Goal: Task Accomplishment & Management: Use online tool/utility

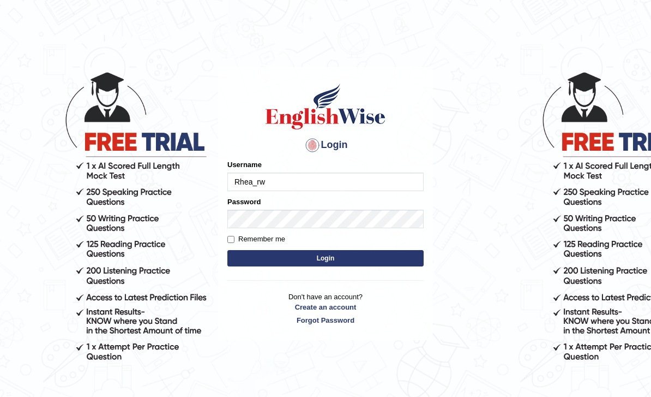
type input "Rhea_rw"
click at [367, 257] on button "Login" at bounding box center [325, 258] width 196 height 16
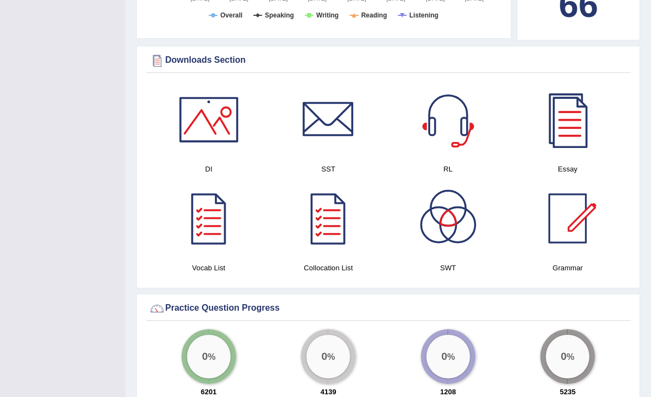
scroll to position [581, 0]
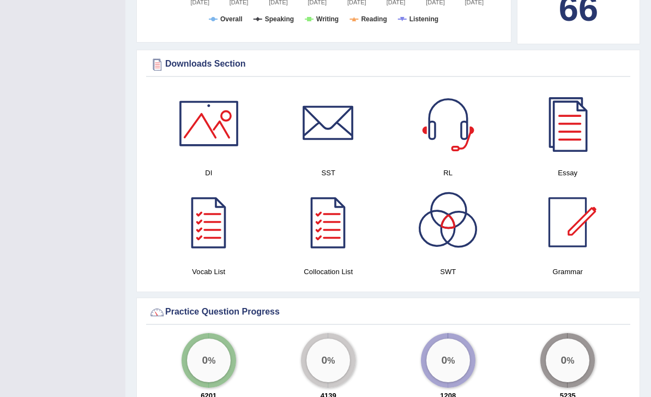
click at [458, 206] on div at bounding box center [448, 222] width 76 height 76
click at [443, 131] on div at bounding box center [448, 123] width 76 height 76
click at [189, 94] on div at bounding box center [209, 123] width 76 height 76
click at [307, 101] on div at bounding box center [328, 123] width 76 height 76
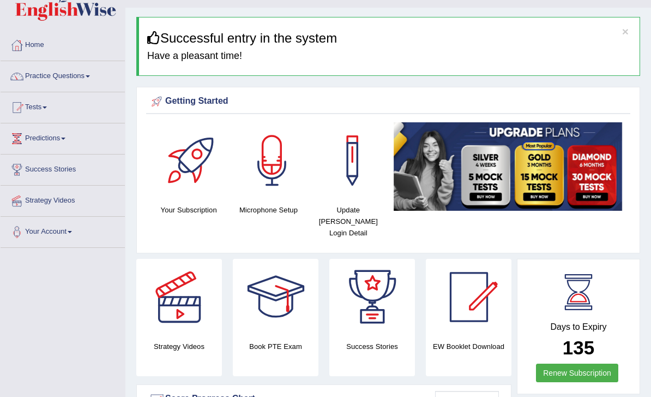
scroll to position [27, 0]
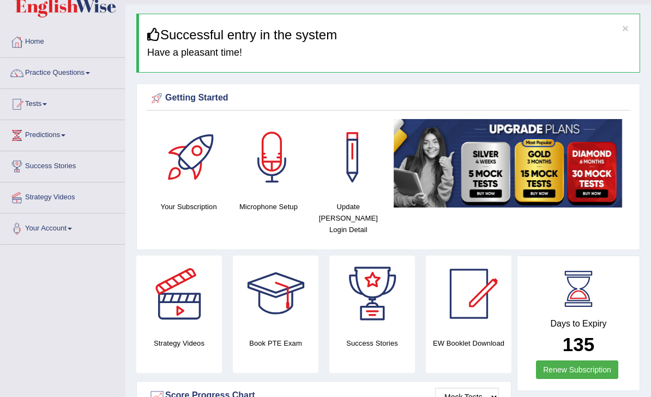
click at [37, 109] on link "Tests" at bounding box center [63, 102] width 124 height 27
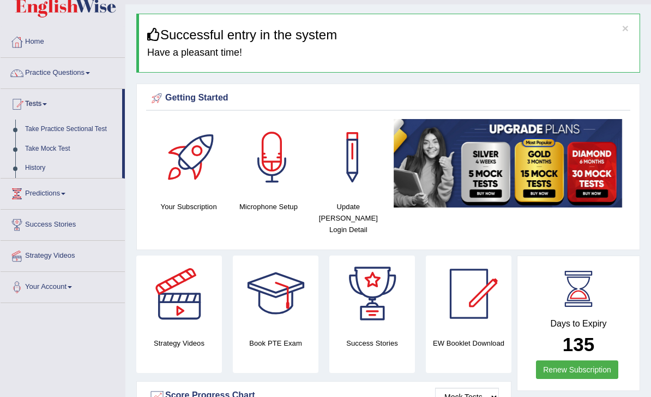
click at [45, 130] on div at bounding box center [325, 198] width 651 height 397
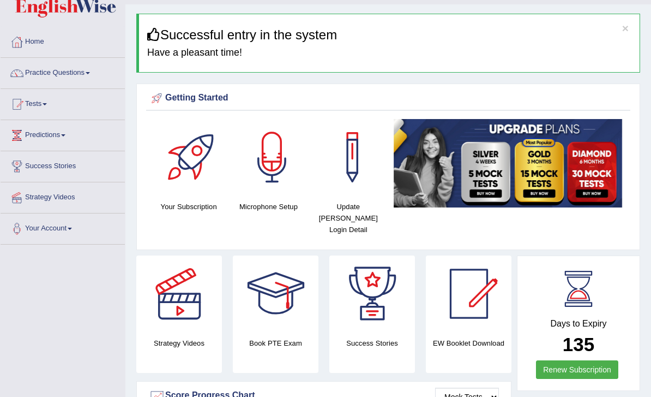
click at [28, 111] on link "Tests" at bounding box center [63, 102] width 124 height 27
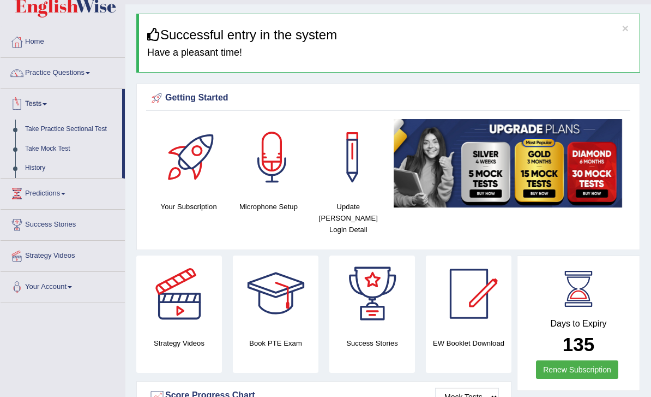
click at [67, 124] on div at bounding box center [325, 198] width 651 height 397
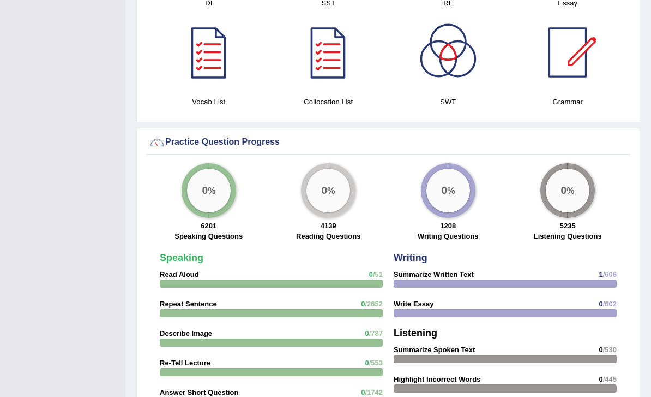
scroll to position [751, 0]
click at [200, 193] on div "0 %" at bounding box center [209, 191] width 44 height 44
click at [209, 183] on div "0 %" at bounding box center [209, 191] width 44 height 44
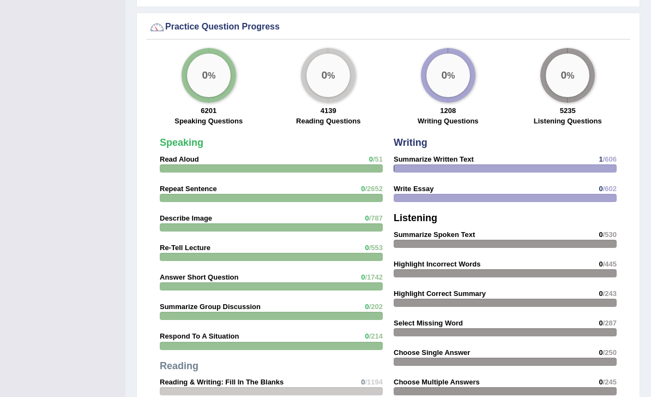
scroll to position [869, 0]
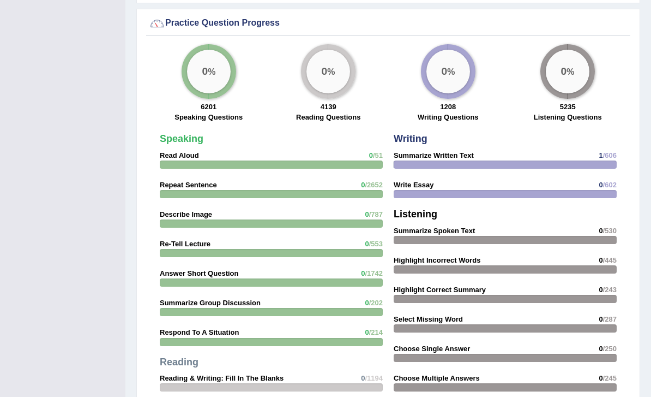
click at [179, 152] on strong "Read Aloud" at bounding box center [179, 156] width 39 height 8
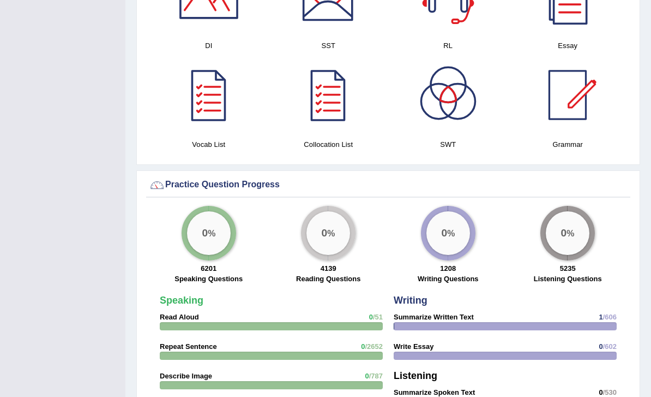
scroll to position [705, 0]
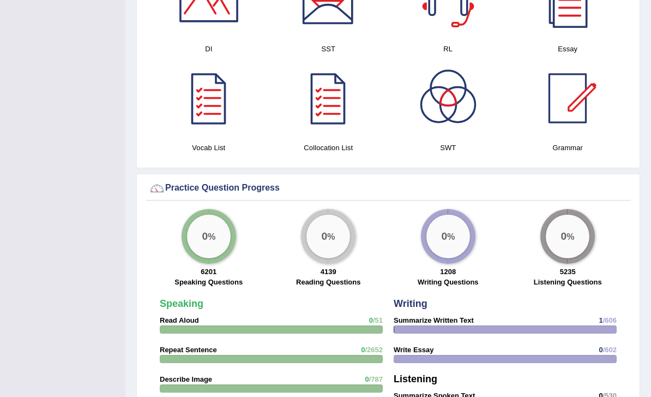
click at [188, 248] on div "0 % 6201 Speaking Questions" at bounding box center [209, 249] width 120 height 81
click at [169, 326] on div at bounding box center [271, 330] width 223 height 8
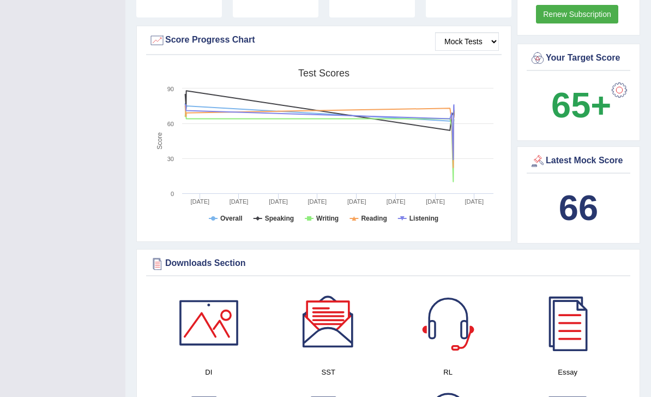
scroll to position [276, 0]
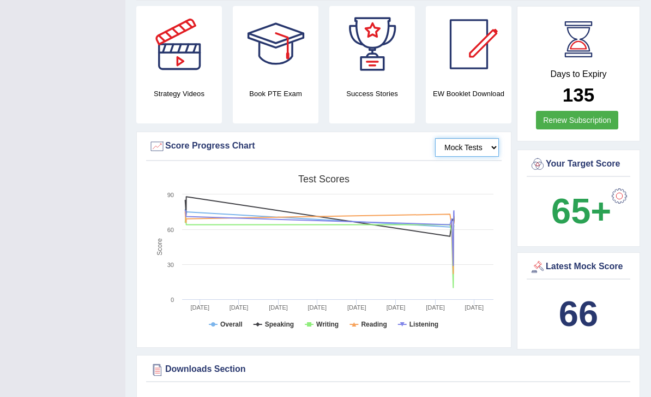
click at [481, 139] on select "Mock Tests" at bounding box center [467, 148] width 64 height 19
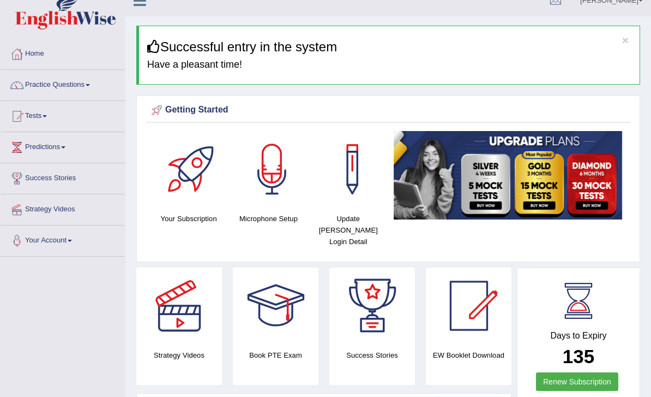
scroll to position [0, 0]
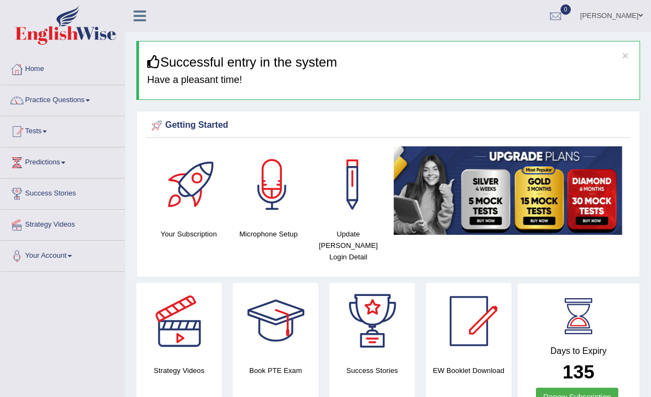
click at [27, 133] on link "Tests" at bounding box center [63, 129] width 124 height 27
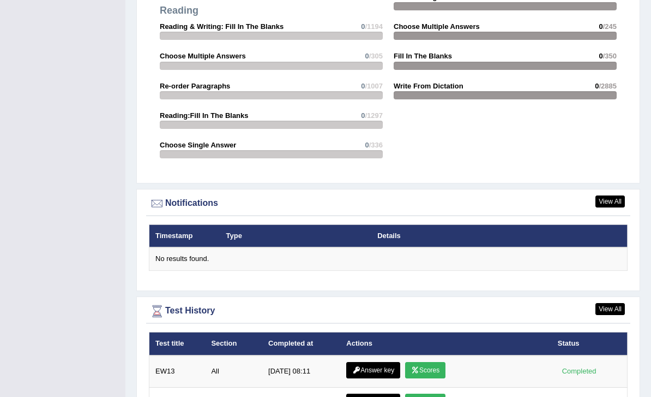
scroll to position [1368, 0]
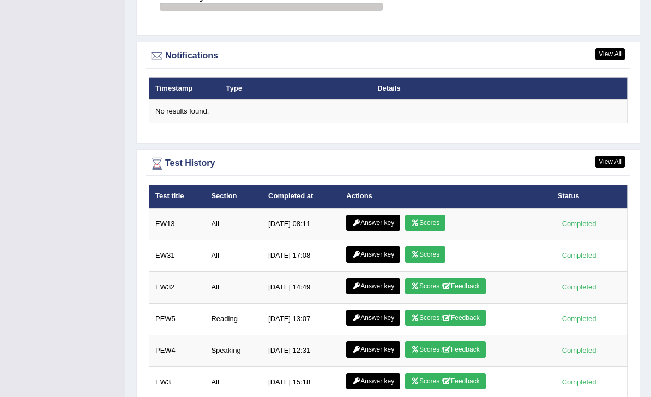
click at [380, 205] on div at bounding box center [325, 198] width 651 height 397
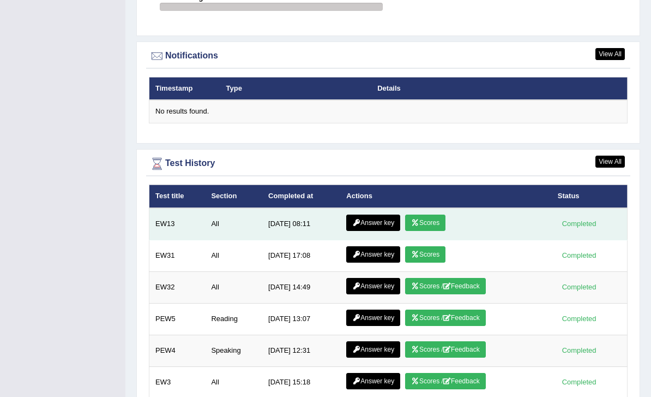
click at [582, 218] on td "Completed" at bounding box center [590, 224] width 76 height 32
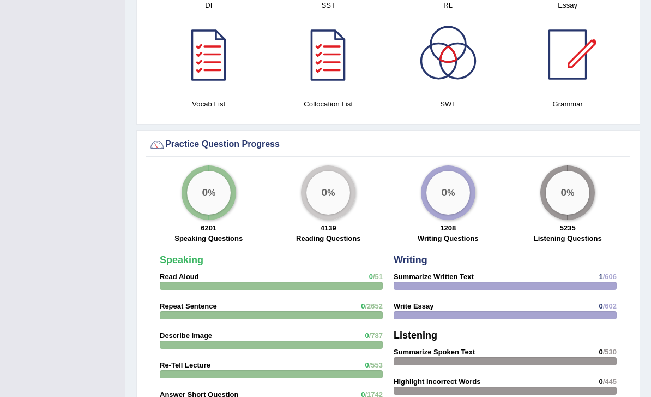
scroll to position [751, 0]
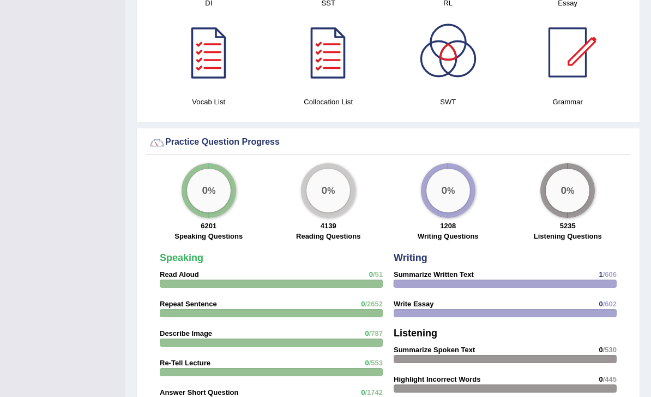
click at [335, 179] on div "0 %" at bounding box center [329, 191] width 44 height 44
click at [179, 184] on div "0 % 6201 Speaking Questions" at bounding box center [209, 204] width 120 height 81
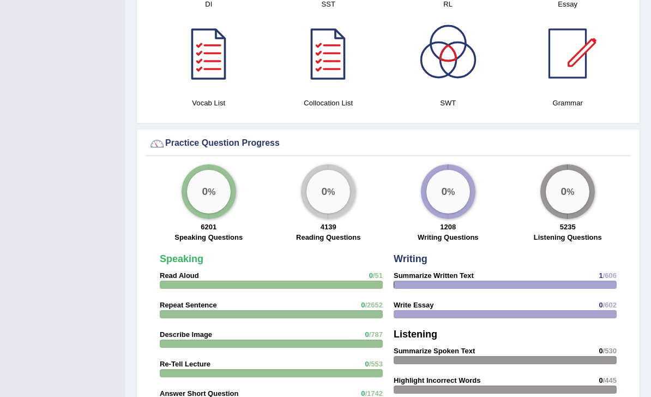
click at [456, 185] on div "0 %" at bounding box center [449, 192] width 44 height 44
click at [584, 184] on div "0 %" at bounding box center [568, 192] width 44 height 44
click at [572, 70] on div at bounding box center [568, 53] width 76 height 76
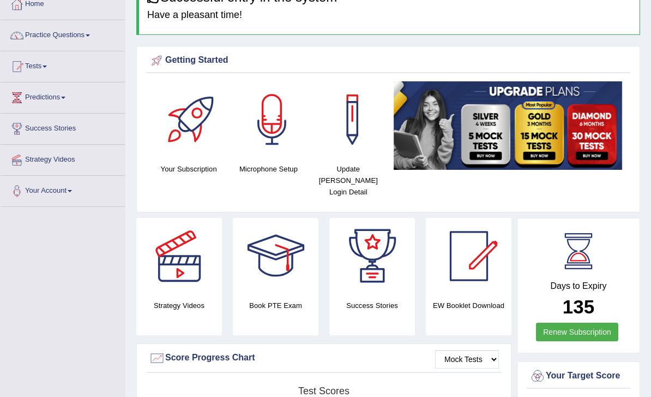
scroll to position [27, 0]
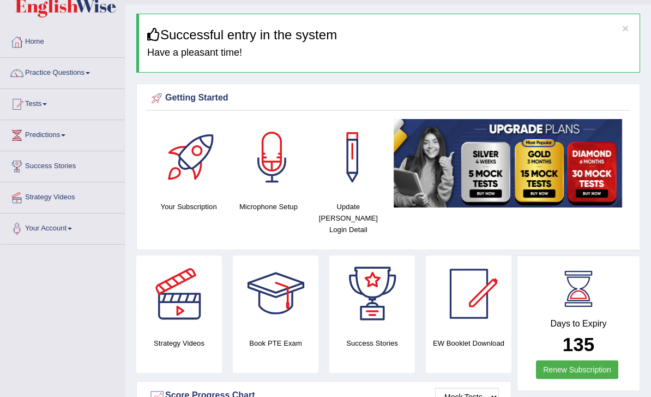
click at [43, 166] on link "Success Stories" at bounding box center [63, 164] width 124 height 27
click at [25, 199] on div at bounding box center [17, 197] width 16 height 16
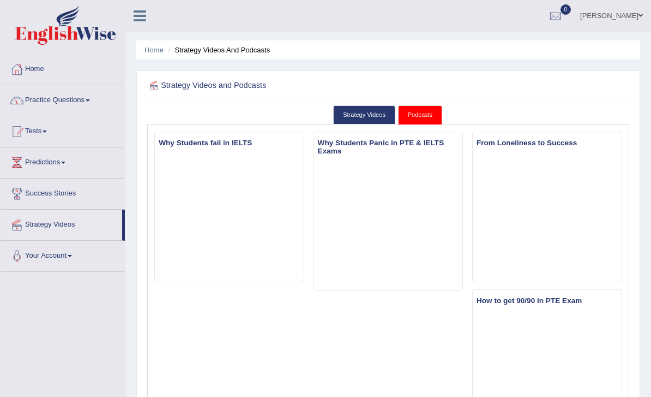
click at [27, 100] on link "Practice Questions" at bounding box center [63, 98] width 124 height 27
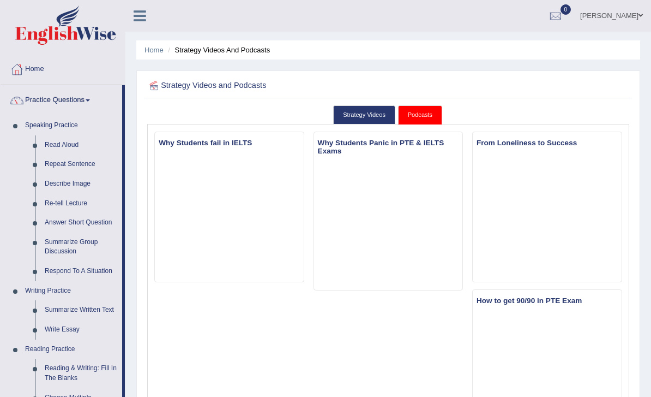
click at [57, 146] on div at bounding box center [325, 198] width 651 height 397
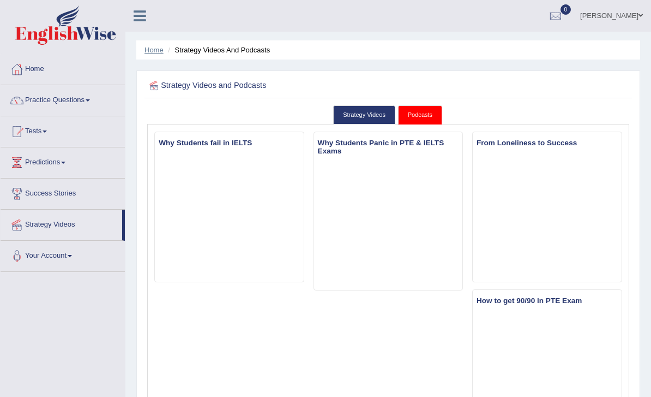
click at [152, 52] on link "Home" at bounding box center [154, 50] width 19 height 8
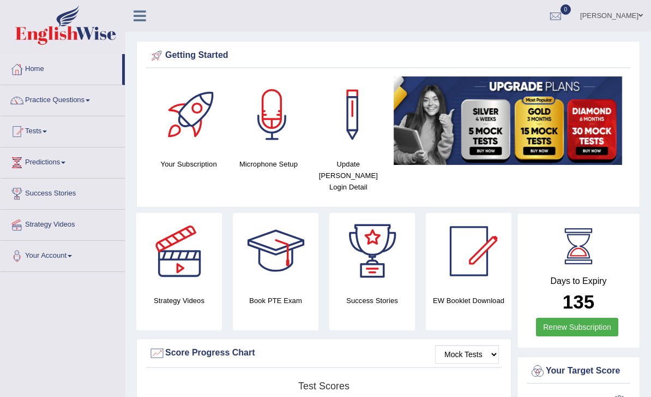
click at [28, 105] on link "Practice Questions" at bounding box center [63, 98] width 124 height 27
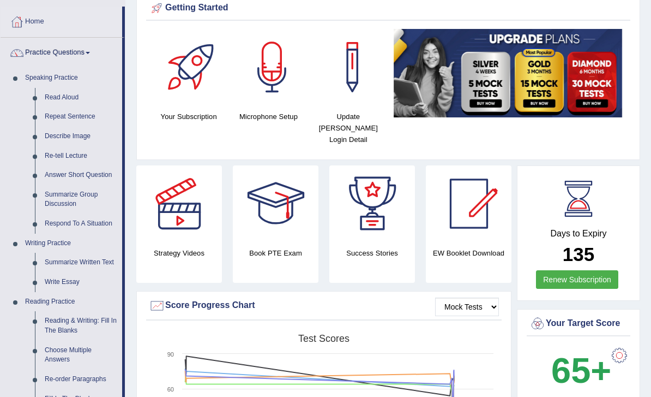
scroll to position [42, 0]
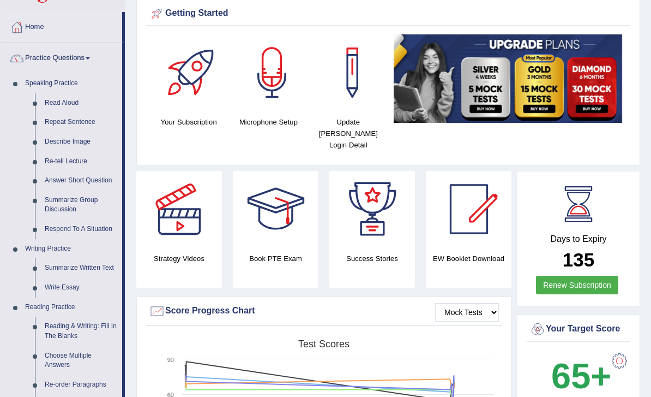
click at [56, 101] on div at bounding box center [325, 198] width 651 height 397
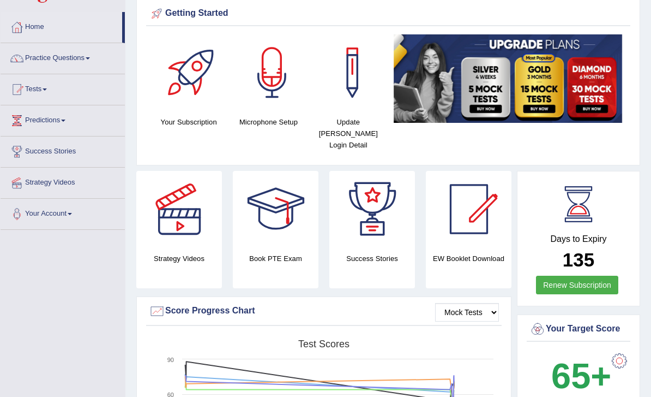
click at [33, 88] on link "Tests" at bounding box center [63, 87] width 124 height 27
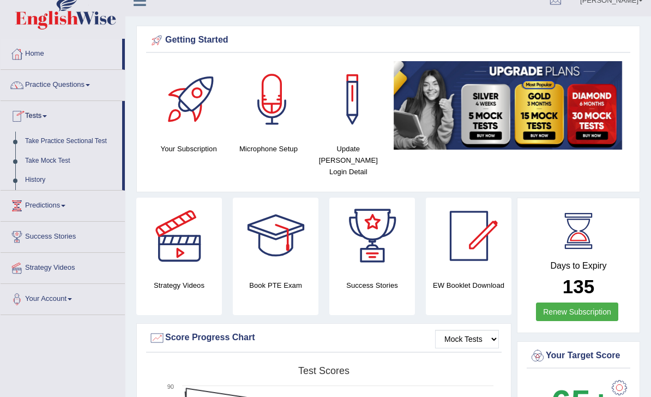
scroll to position [16, 0]
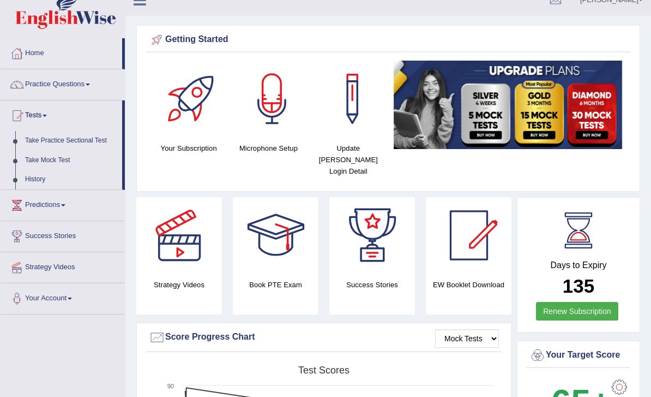
click at [36, 139] on div at bounding box center [325, 198] width 651 height 397
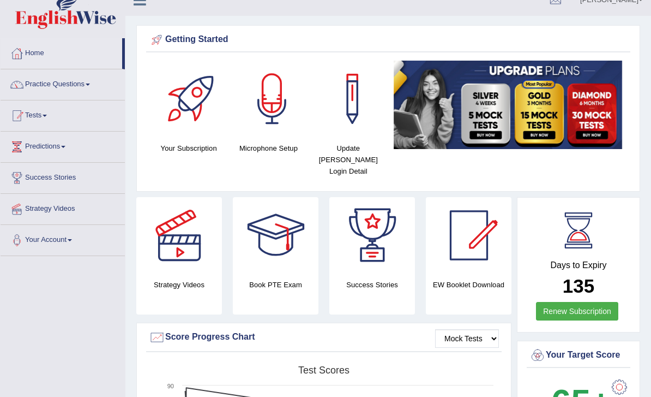
click at [23, 116] on div at bounding box center [17, 115] width 16 height 16
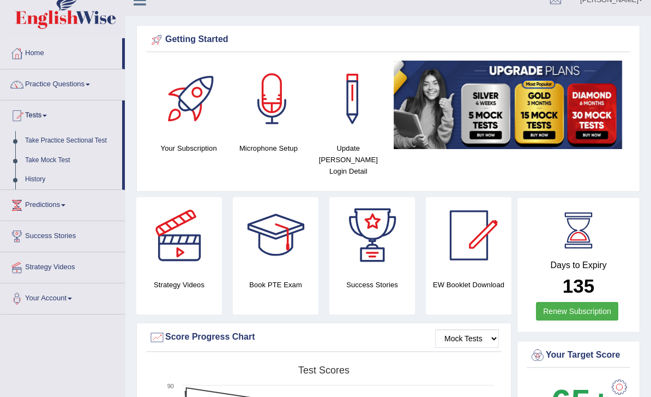
scroll to position [0, 0]
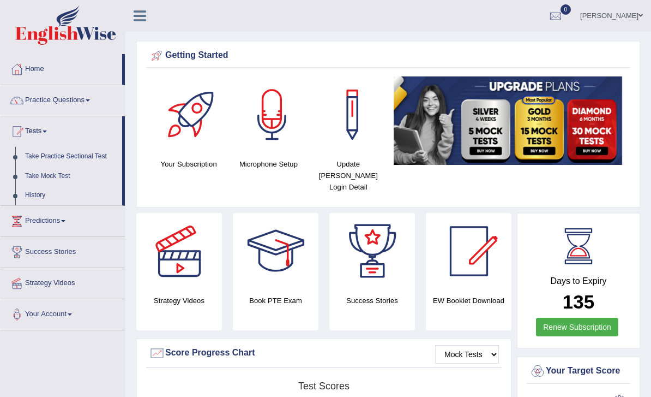
click at [141, 19] on div at bounding box center [325, 198] width 651 height 397
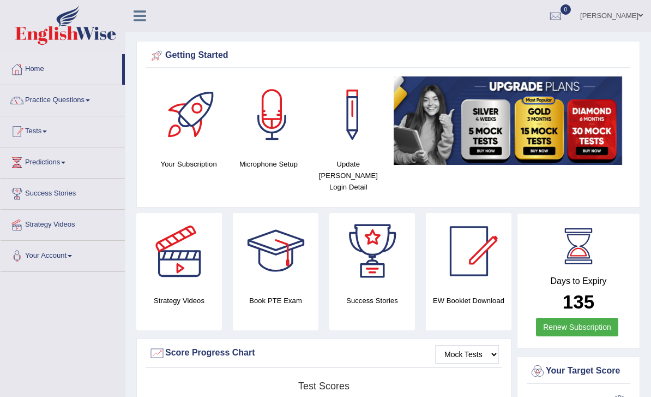
click at [49, 135] on link "Tests" at bounding box center [63, 129] width 124 height 27
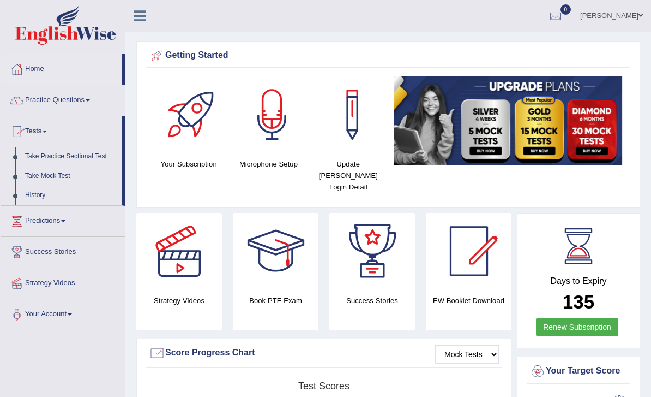
click at [251, 115] on div at bounding box center [325, 198] width 651 height 397
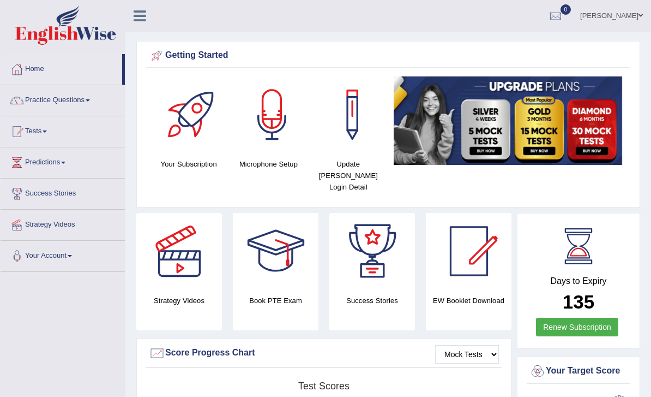
click at [275, 119] on div at bounding box center [272, 114] width 76 height 76
click at [262, 151] on div at bounding box center [272, 114] width 76 height 76
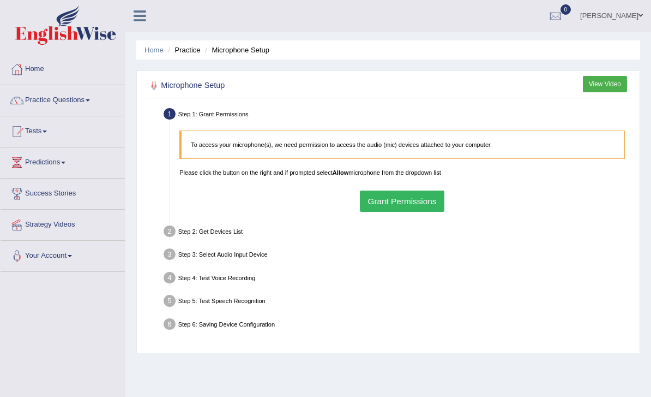
click at [36, 138] on link "Tests" at bounding box center [63, 129] width 124 height 27
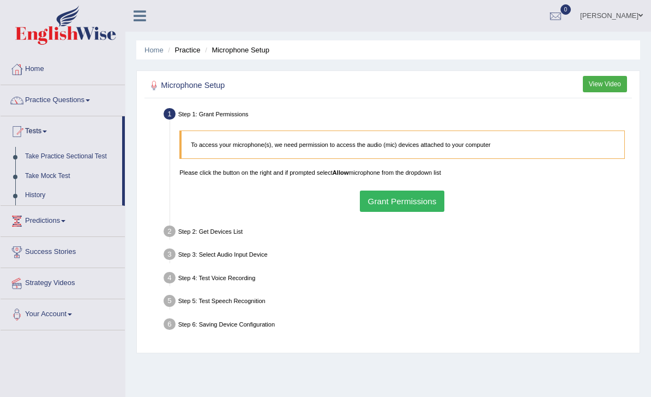
click at [41, 193] on div at bounding box center [325, 198] width 651 height 397
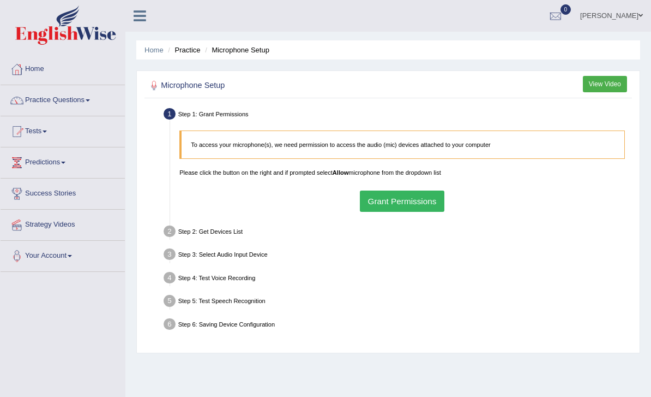
click at [71, 98] on link "Practice Questions" at bounding box center [63, 98] width 124 height 27
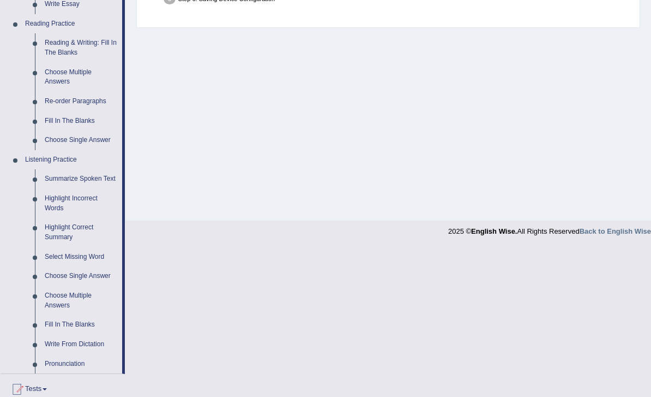
scroll to position [421, 0]
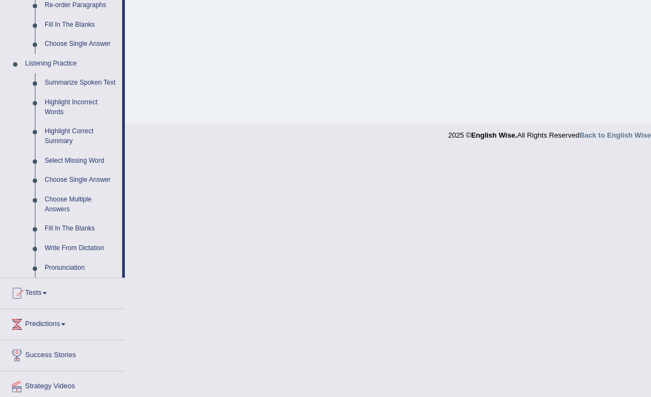
click at [27, 396] on div at bounding box center [325, 198] width 651 height 397
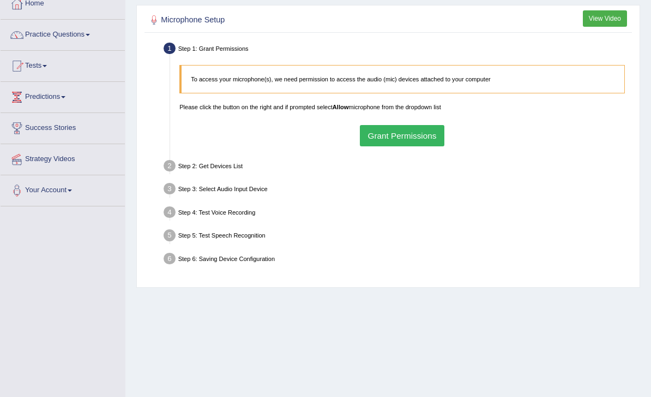
scroll to position [0, 0]
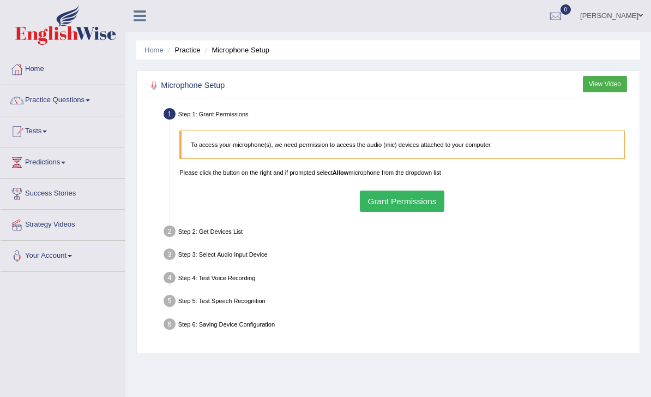
click at [434, 212] on button "Grant Permissions" at bounding box center [402, 200] width 85 height 21
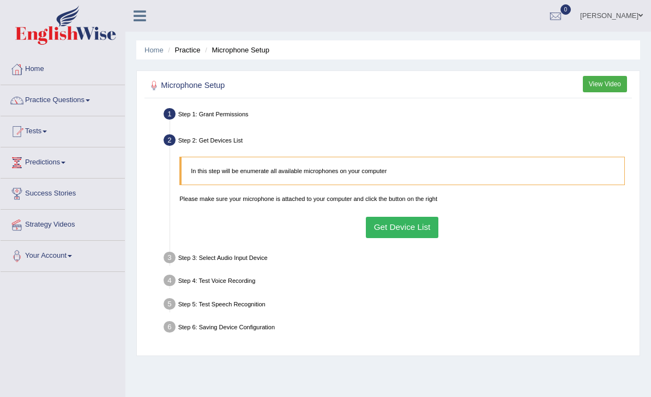
click at [439, 238] on button "Get Device List" at bounding box center [402, 227] width 73 height 21
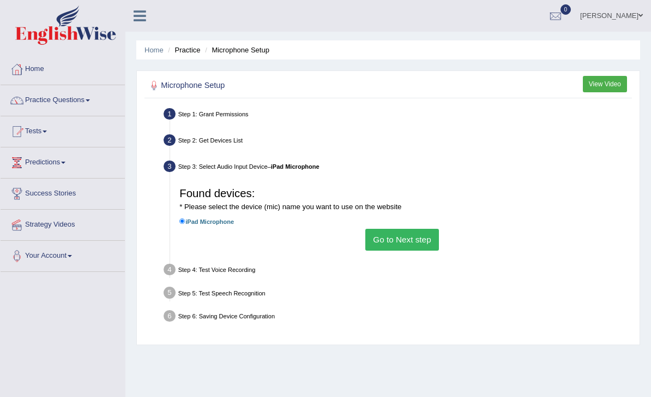
click at [454, 255] on div "Found devices: * Please select the device (mic) name you want to use on the web…" at bounding box center [402, 216] width 455 height 77
click at [427, 250] on button "Go to Next step" at bounding box center [402, 239] width 74 height 21
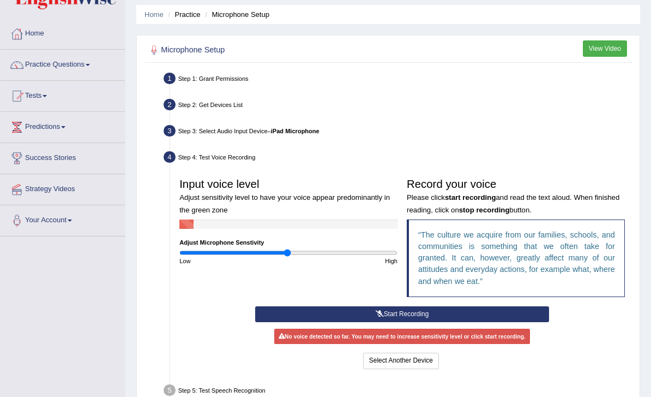
scroll to position [142, 0]
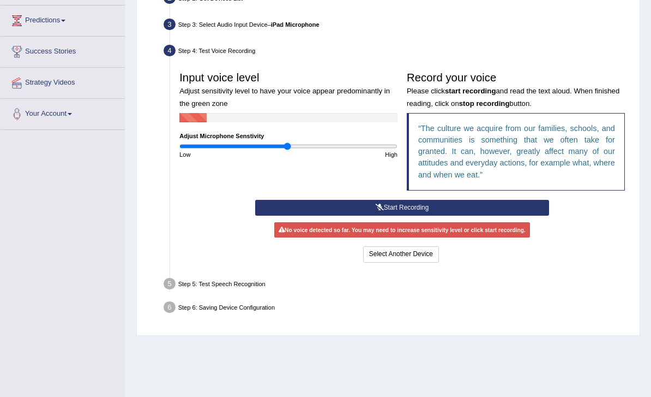
click at [530, 215] on button "Start Recording" at bounding box center [402, 208] width 294 height 16
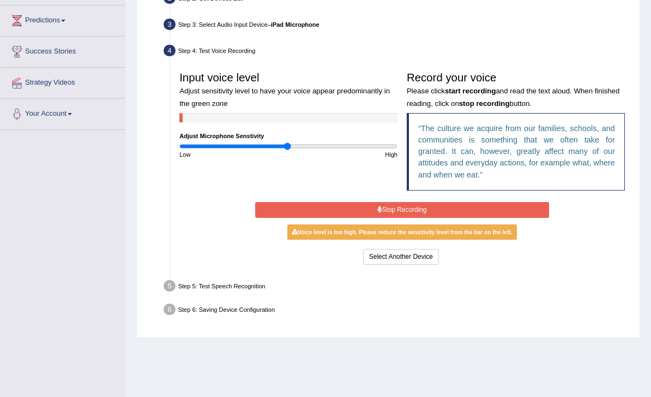
click at [543, 218] on button "Stop Recording" at bounding box center [402, 210] width 294 height 16
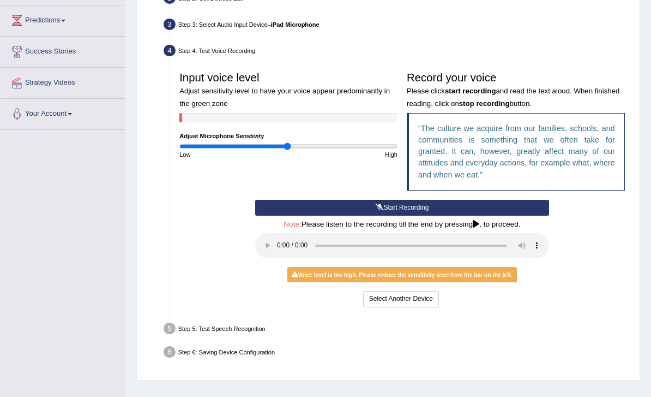
click at [286, 258] on audio at bounding box center [402, 245] width 294 height 25
click at [285, 258] on audio at bounding box center [402, 245] width 294 height 25
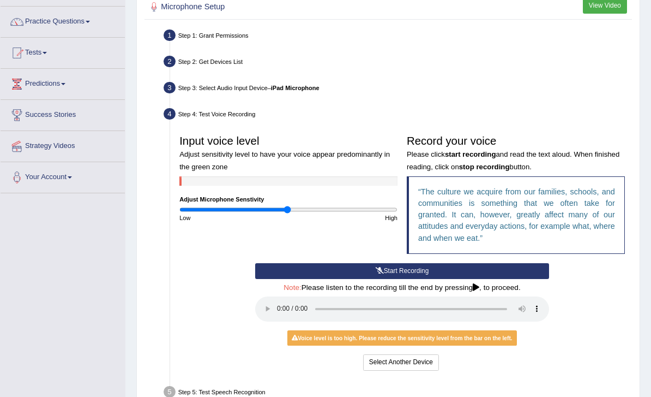
scroll to position [0, 0]
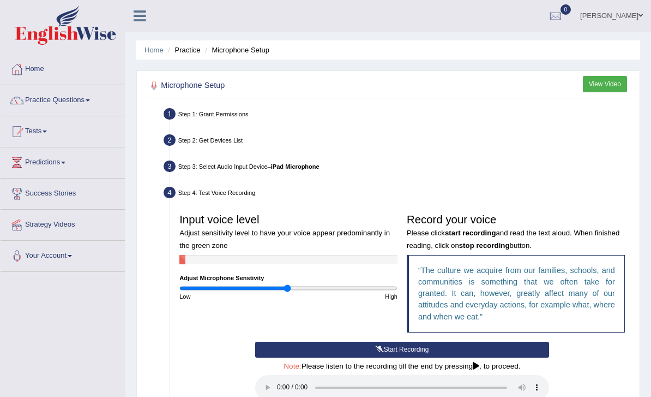
click at [41, 127] on link "Tests" at bounding box center [63, 129] width 124 height 27
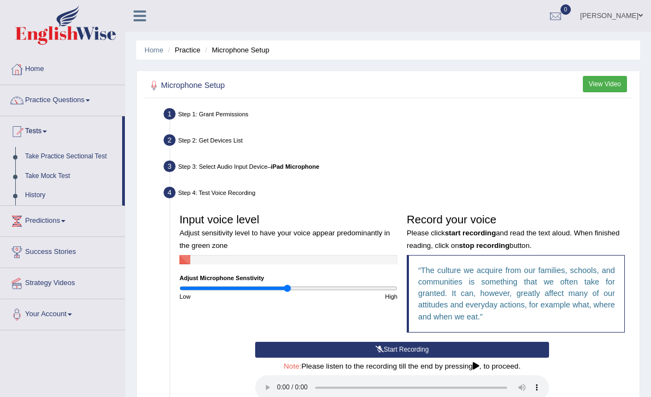
click at [185, 57] on div at bounding box center [325, 198] width 651 height 397
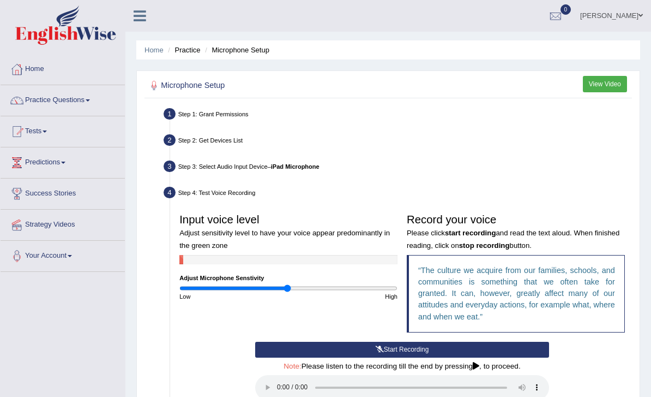
click at [189, 49] on li "Practice" at bounding box center [182, 50] width 35 height 10
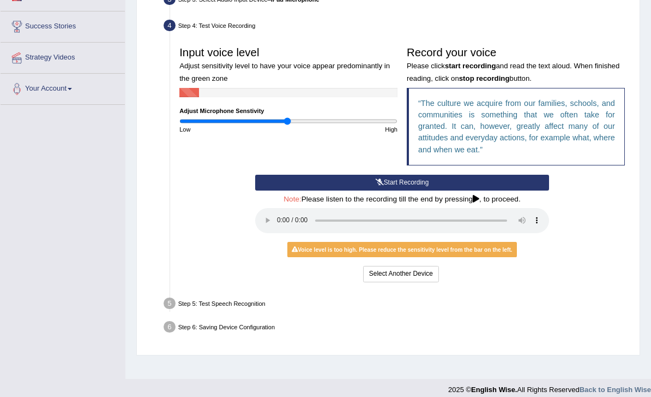
scroll to position [187, 0]
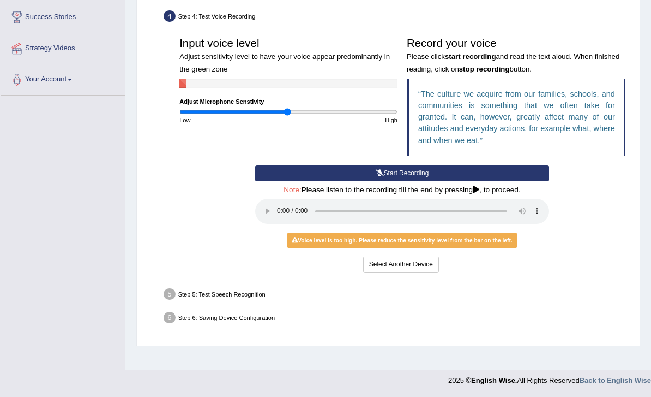
click at [459, 248] on div "Voice level is too high. Please reduce the sensitivity level from the bar on th…" at bounding box center [402, 239] width 230 height 15
click at [418, 272] on button "Select Another Device" at bounding box center [401, 264] width 76 height 16
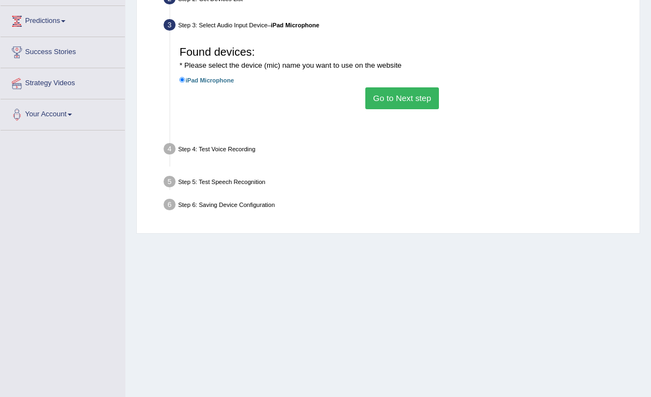
click at [429, 313] on div "Home Practice Microphone Setup You have already completed the setup earlier wit…" at bounding box center [388, 131] width 526 height 545
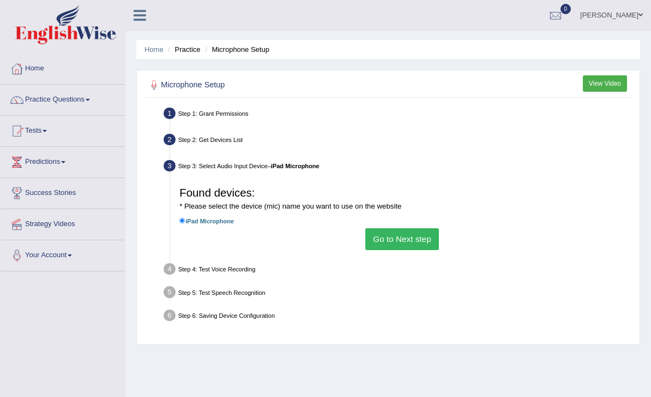
scroll to position [0, 0]
click at [88, 227] on link "Strategy Videos" at bounding box center [63, 222] width 124 height 27
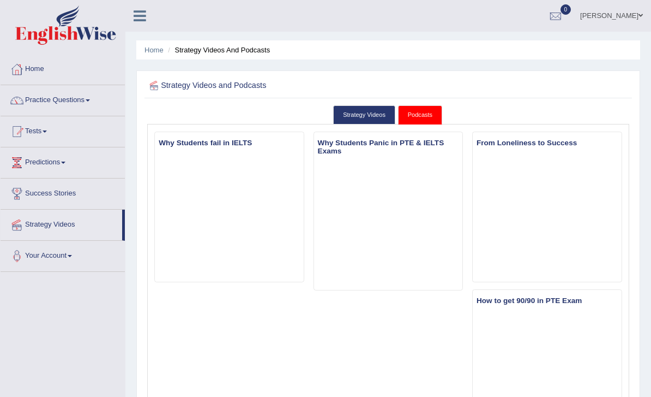
click at [75, 134] on link "Tests" at bounding box center [63, 129] width 124 height 27
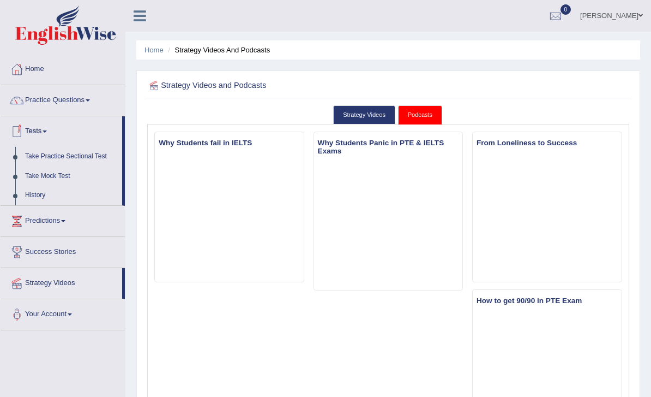
click at [39, 130] on div at bounding box center [325, 198] width 651 height 397
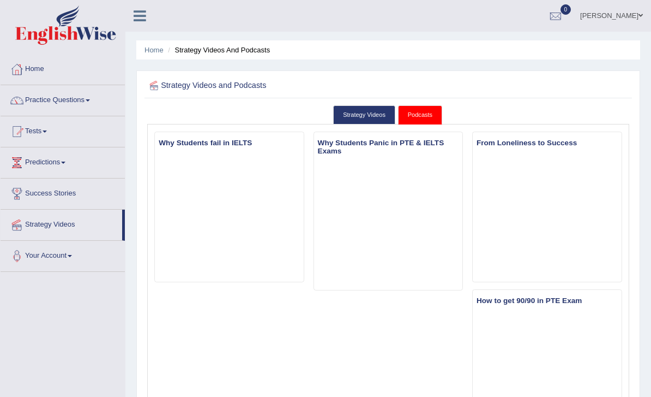
click at [67, 104] on link "Practice Questions" at bounding box center [63, 98] width 124 height 27
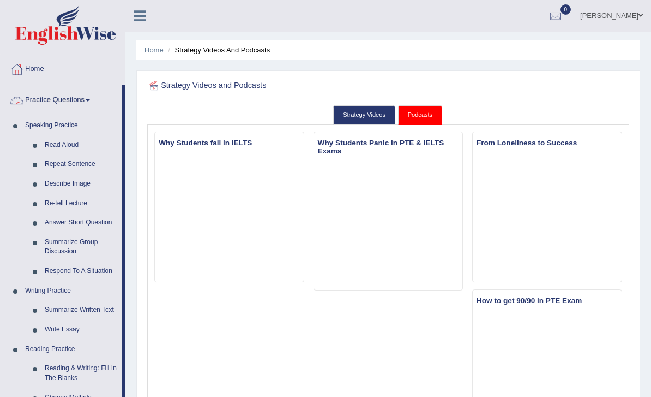
click at [43, 74] on div at bounding box center [325, 198] width 651 height 397
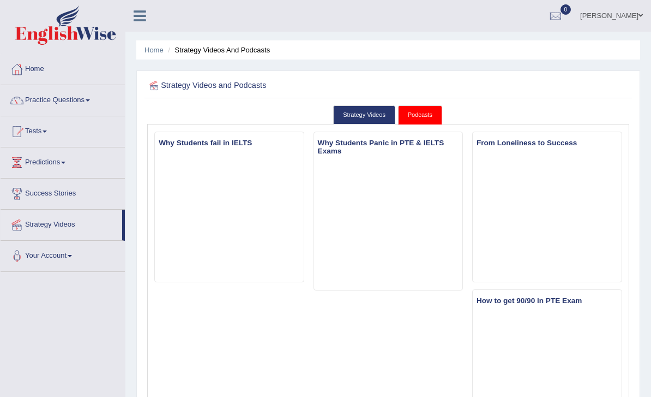
click at [137, 13] on icon at bounding box center [140, 16] width 13 height 14
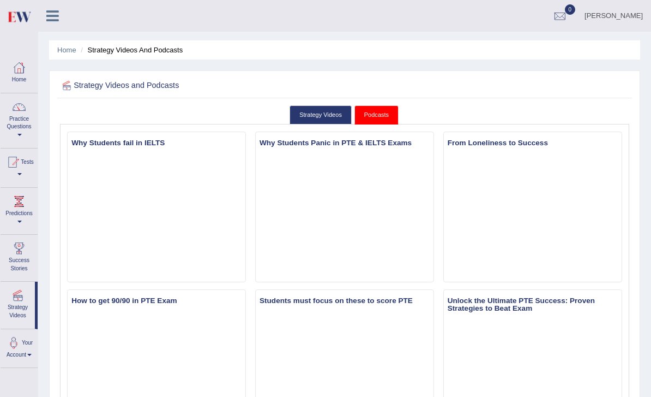
click at [165, 49] on li "Strategy Videos and Podcasts" at bounding box center [130, 50] width 105 height 10
click at [19, 122] on link "Practice Questions" at bounding box center [19, 118] width 37 height 51
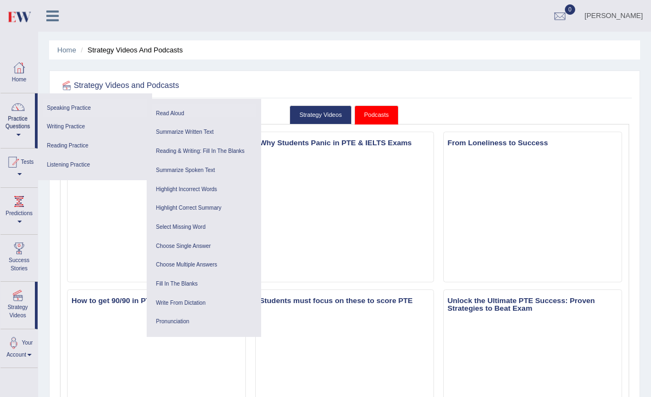
click at [177, 110] on link "Read Aloud" at bounding box center [204, 113] width 104 height 19
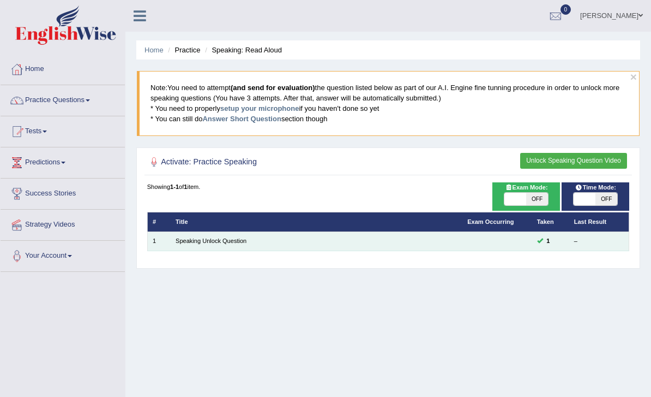
click at [184, 239] on td "Speaking Unlock Question" at bounding box center [317, 240] width 292 height 19
click at [214, 244] on link "Speaking Unlock Question" at bounding box center [211, 240] width 71 height 7
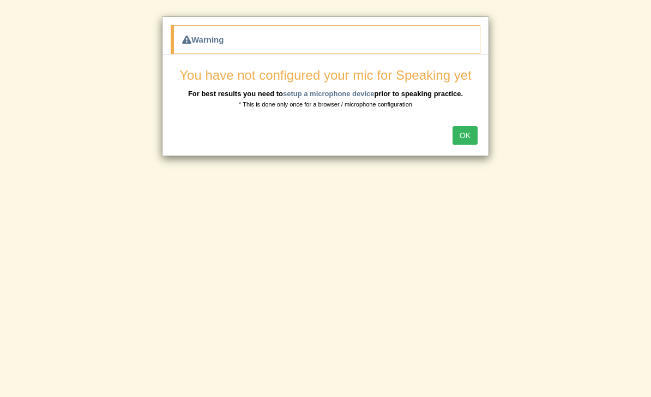
click at [461, 134] on button "OK" at bounding box center [465, 135] width 25 height 19
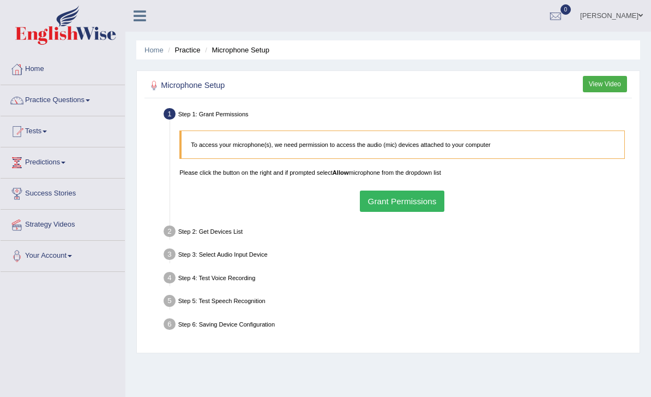
click at [427, 212] on button "Grant Permissions" at bounding box center [402, 200] width 85 height 21
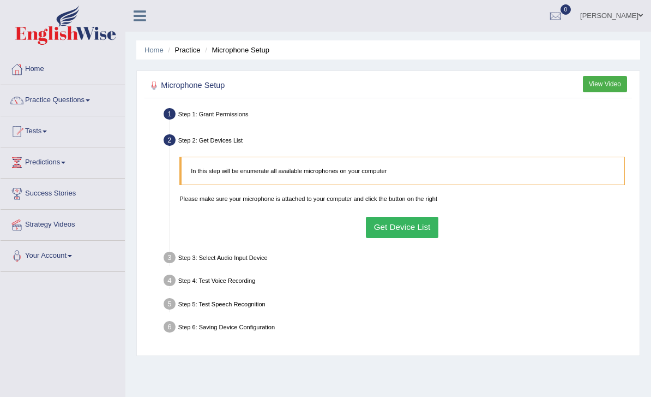
click at [413, 238] on button "Get Device List" at bounding box center [402, 227] width 73 height 21
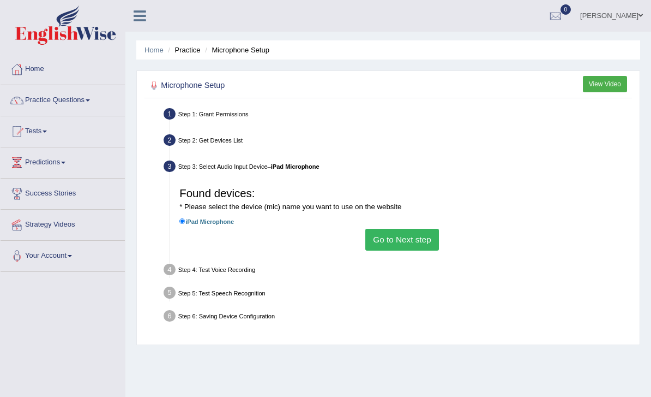
click at [420, 250] on button "Go to Next step" at bounding box center [402, 239] width 74 height 21
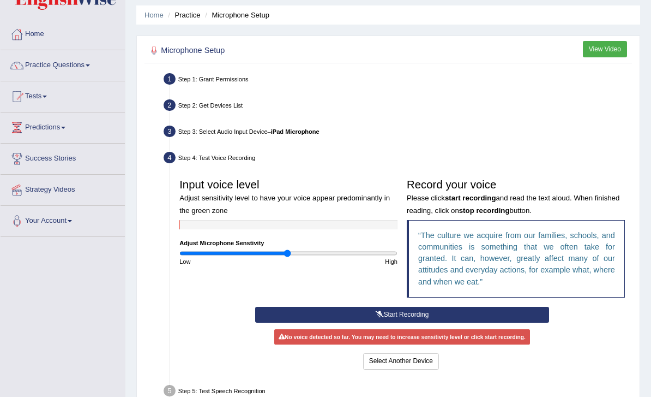
scroll to position [142, 0]
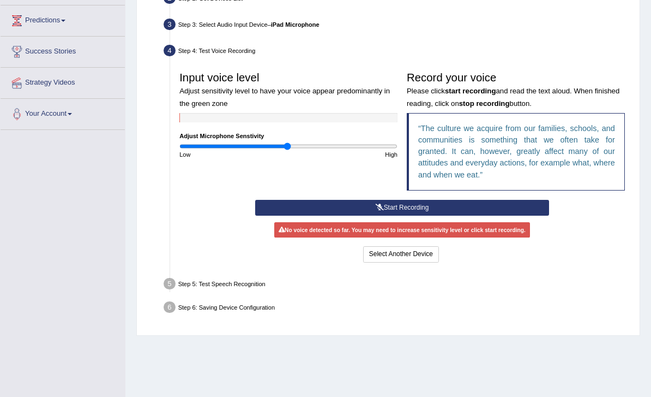
click at [448, 215] on button "Start Recording" at bounding box center [402, 208] width 294 height 16
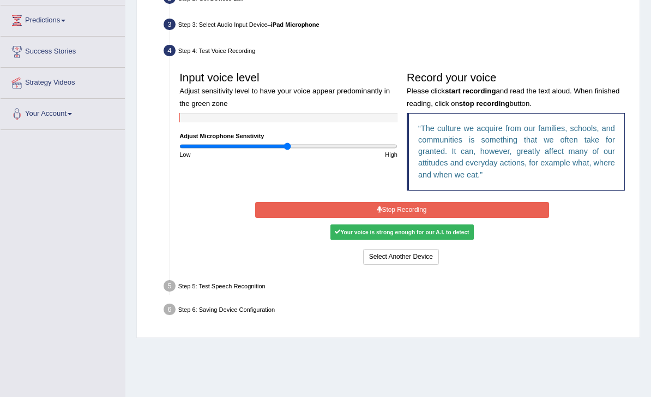
click at [501, 218] on button "Stop Recording" at bounding box center [402, 210] width 294 height 16
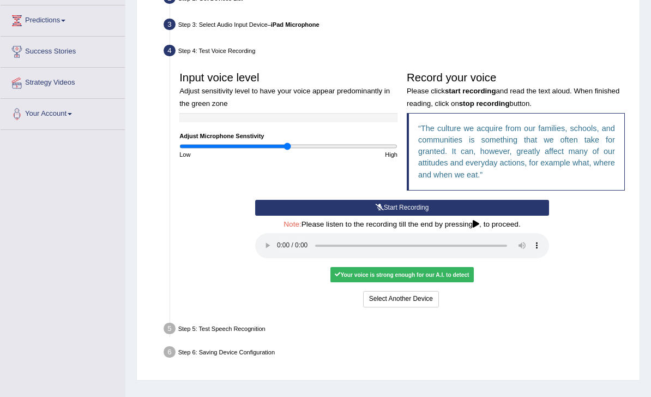
click at [281, 258] on audio at bounding box center [402, 245] width 294 height 25
click at [464, 282] on div "Your voice is strong enough for our A.I. to detect" at bounding box center [402, 274] width 143 height 15
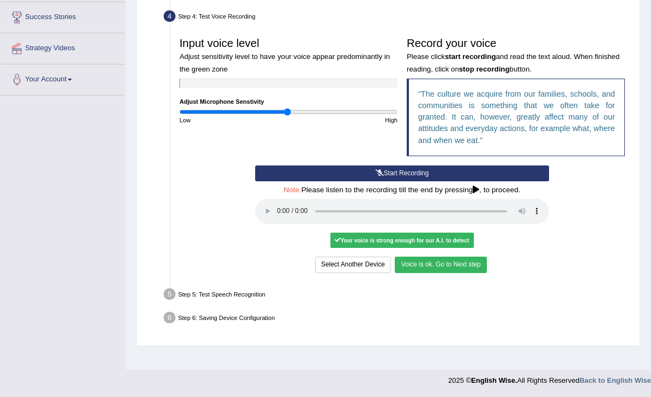
click at [487, 272] on button "Voice is ok. Go to Next step" at bounding box center [441, 264] width 92 height 16
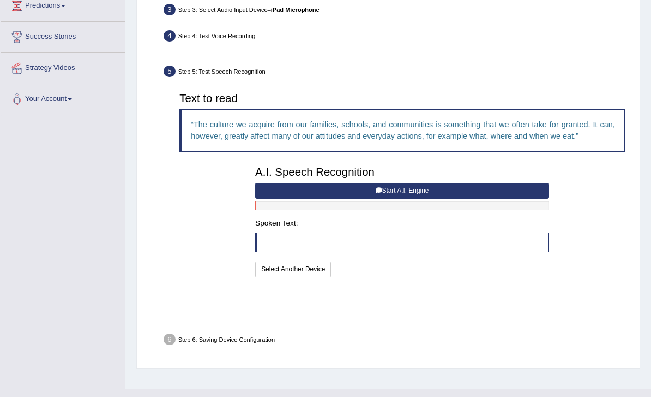
scroll to position [141, 0]
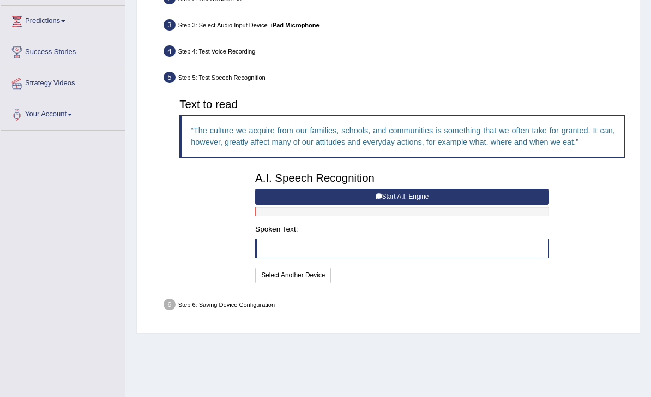
click at [483, 205] on button "Start A.I. Engine" at bounding box center [402, 197] width 294 height 16
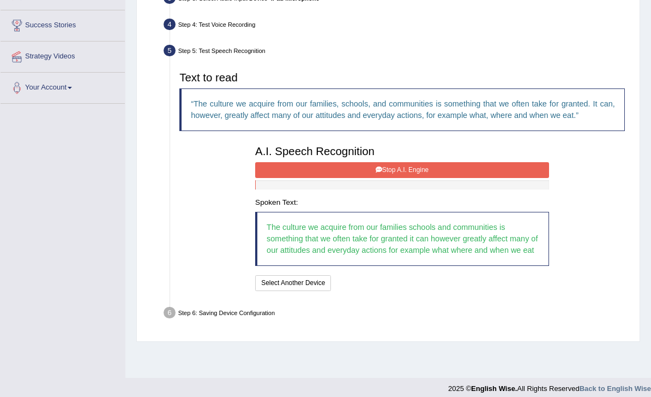
scroll to position [185, 0]
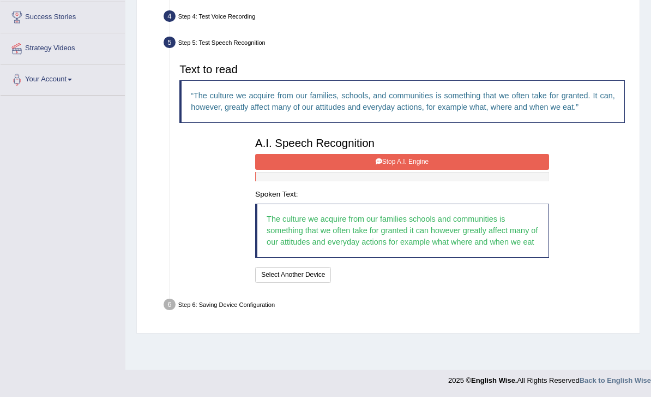
click at [555, 196] on div "Text to read The culture we acquire from our families, schools, and communities…" at bounding box center [402, 171] width 455 height 226
click at [534, 170] on button "Stop A.I. Engine" at bounding box center [402, 162] width 294 height 16
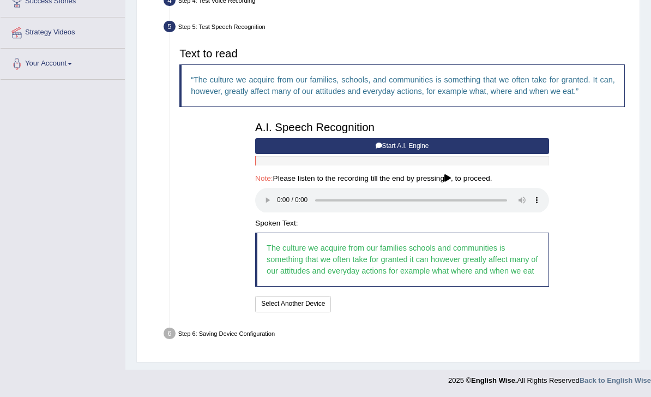
scroll to position [231, 0]
click at [281, 213] on audio at bounding box center [402, 200] width 294 height 25
click at [433, 311] on button "Speech is ok. Go to Last step" at bounding box center [383, 304] width 97 height 16
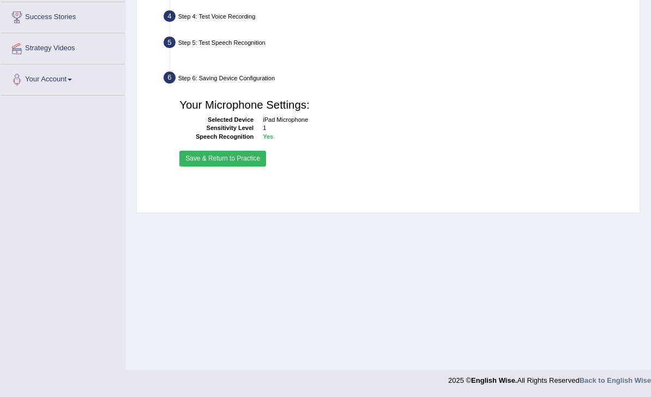
scroll to position [141, 0]
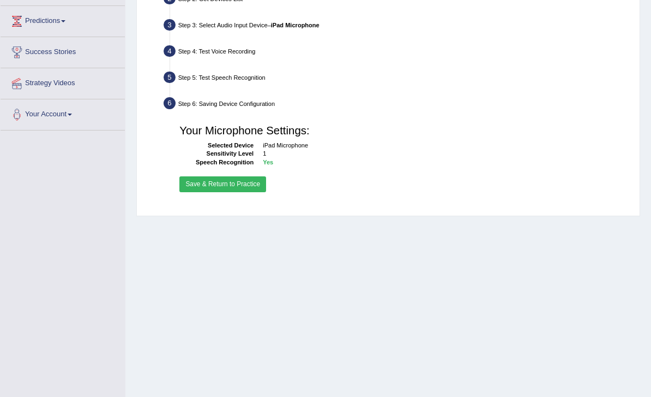
click at [256, 192] on button "Save & Return to Practice" at bounding box center [222, 184] width 87 height 16
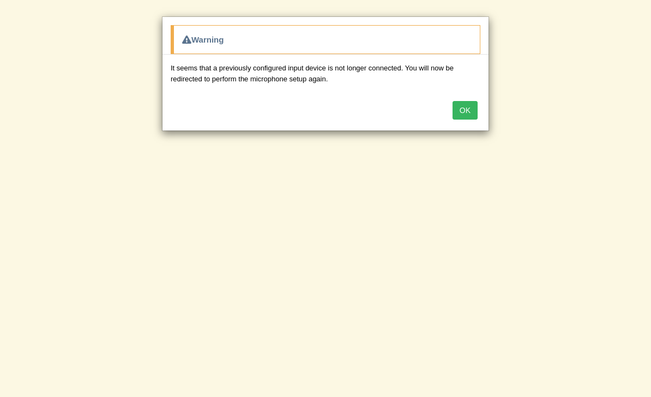
click at [463, 109] on button "OK" at bounding box center [465, 110] width 25 height 19
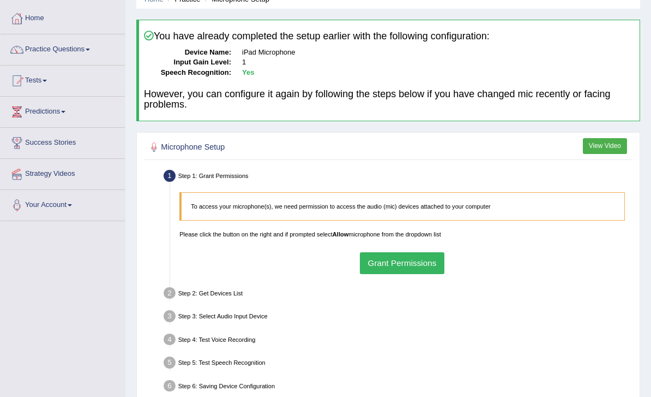
scroll to position [51, 0]
click at [87, 48] on link "Practice Questions" at bounding box center [63, 47] width 124 height 27
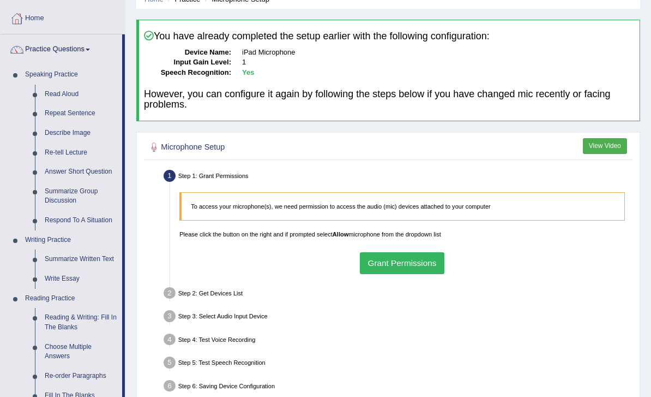
click at [74, 74] on div at bounding box center [325, 198] width 651 height 397
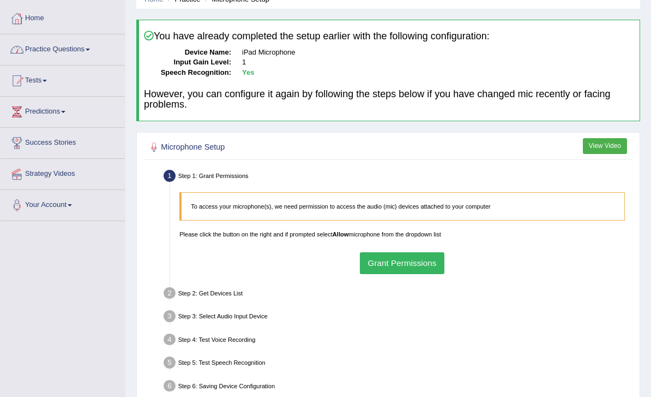
click at [80, 55] on link "Practice Questions" at bounding box center [63, 47] width 124 height 27
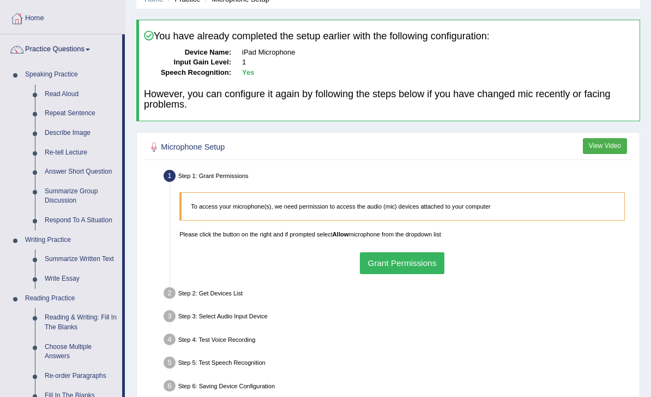
click at [65, 95] on div at bounding box center [325, 198] width 651 height 397
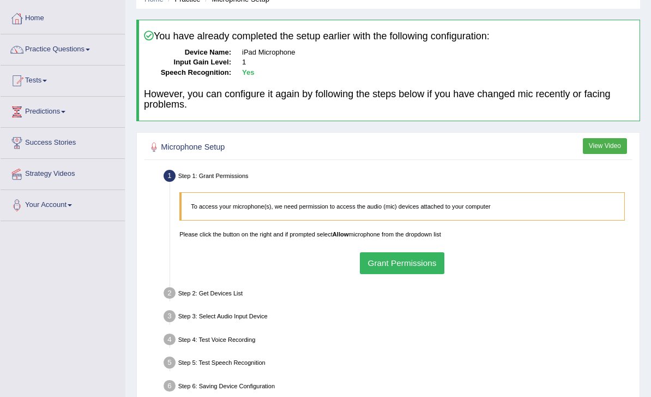
click at [81, 84] on link "Tests" at bounding box center [63, 78] width 124 height 27
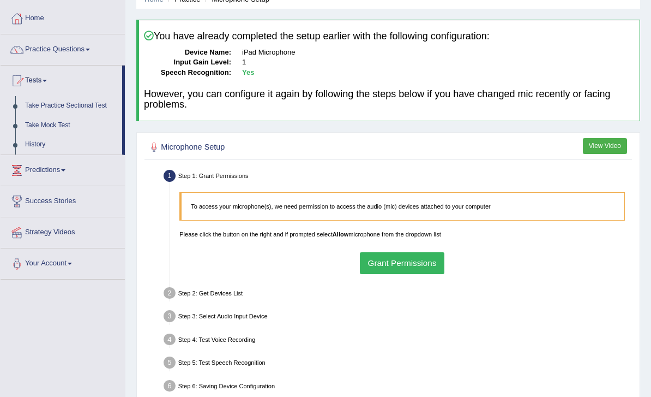
click at [94, 106] on div at bounding box center [325, 198] width 651 height 397
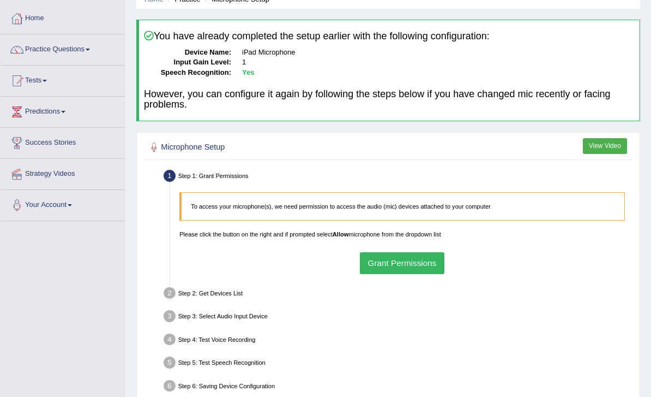
click at [71, 81] on link "Tests" at bounding box center [63, 78] width 124 height 27
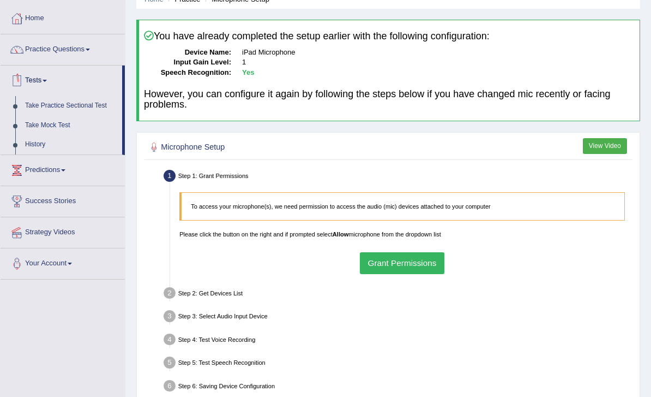
click at [79, 106] on div at bounding box center [325, 198] width 651 height 397
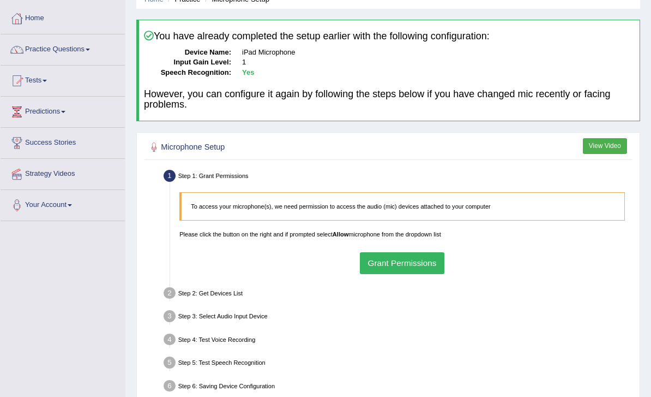
click at [36, 82] on link "Tests" at bounding box center [63, 78] width 124 height 27
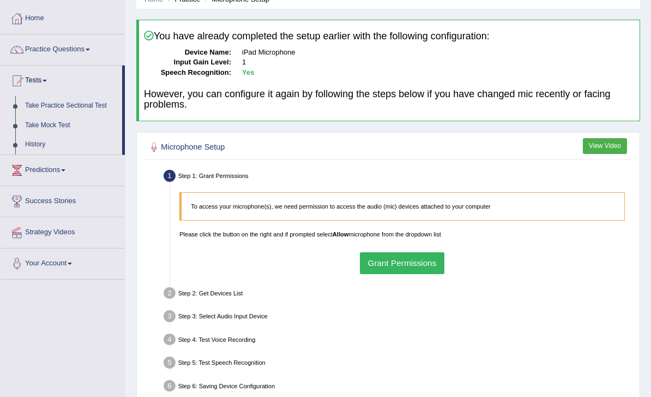
click at [31, 106] on div at bounding box center [325, 198] width 651 height 397
